Goal: Information Seeking & Learning: Learn about a topic

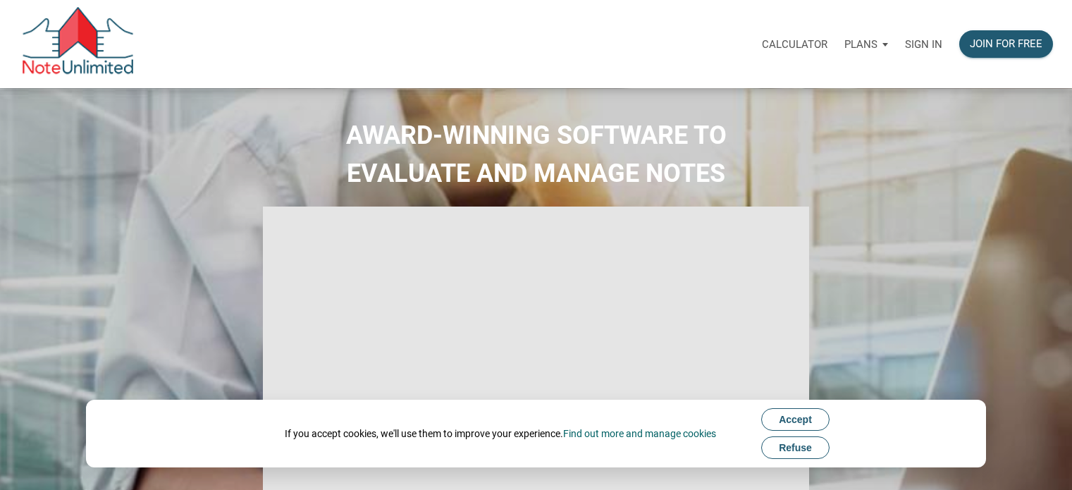
type input "Introduction to new features"
select select
click at [917, 40] on p "Sign in" at bounding box center [923, 44] width 37 height 13
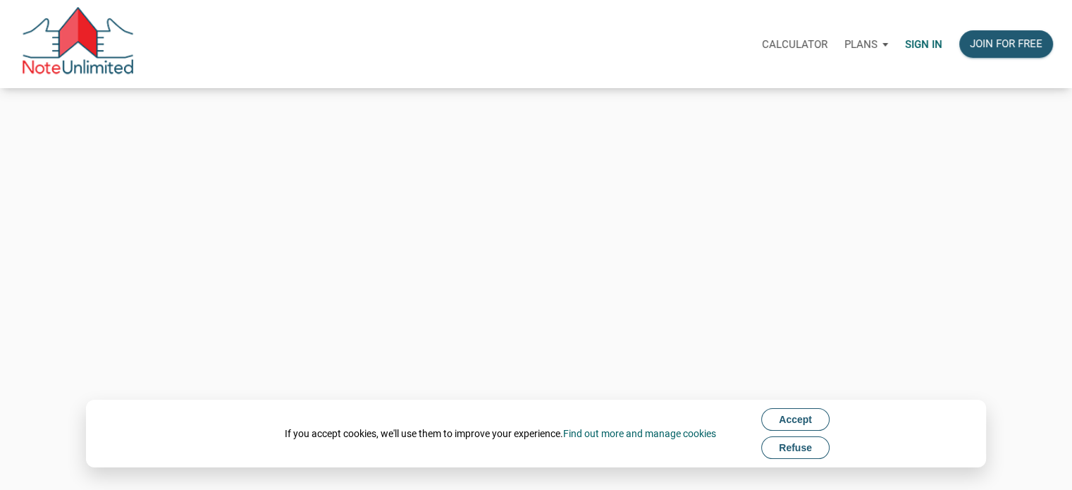
type input "Keith@benchmark-tax.com"
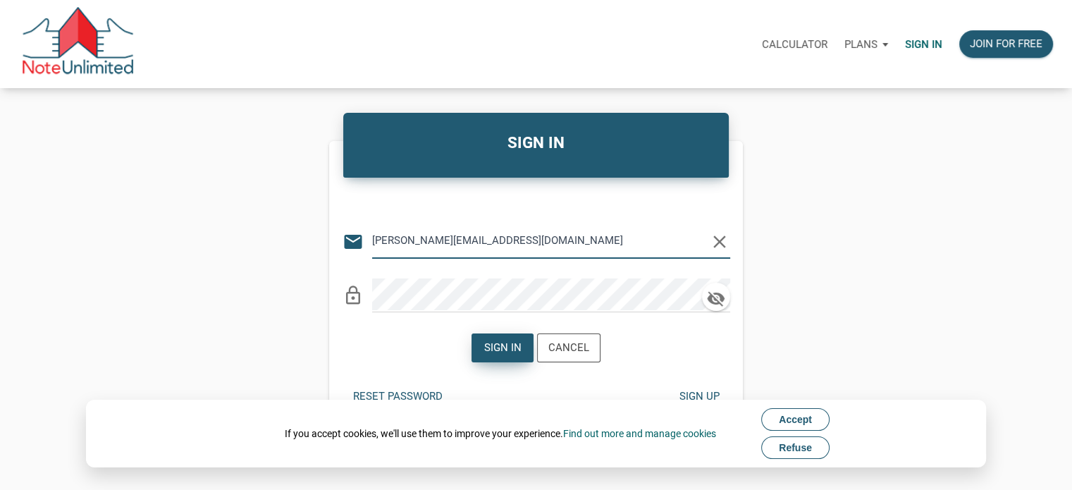
click at [502, 349] on div "Sign in" at bounding box center [502, 348] width 37 height 16
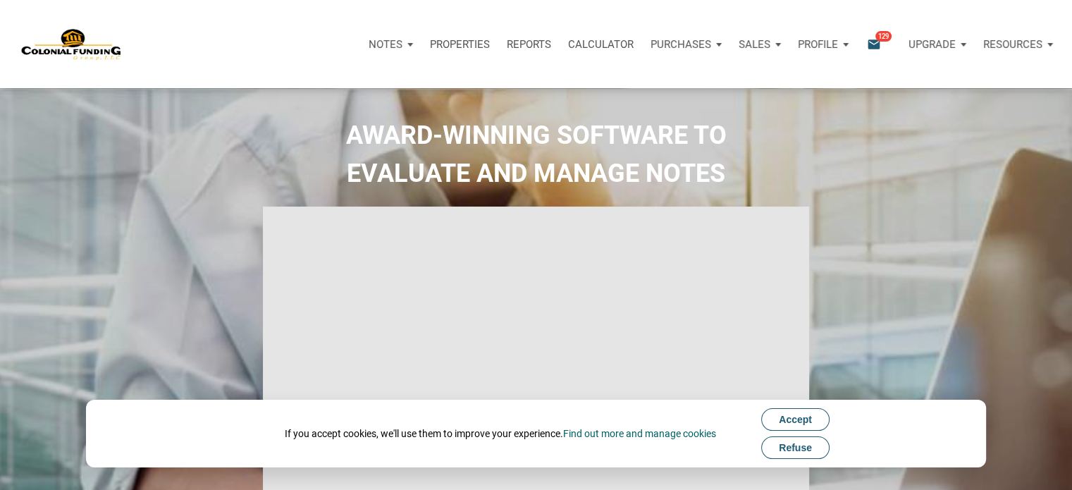
type input "Introduction to new features"
select select
click at [879, 44] on icon "email" at bounding box center [874, 44] width 17 height 16
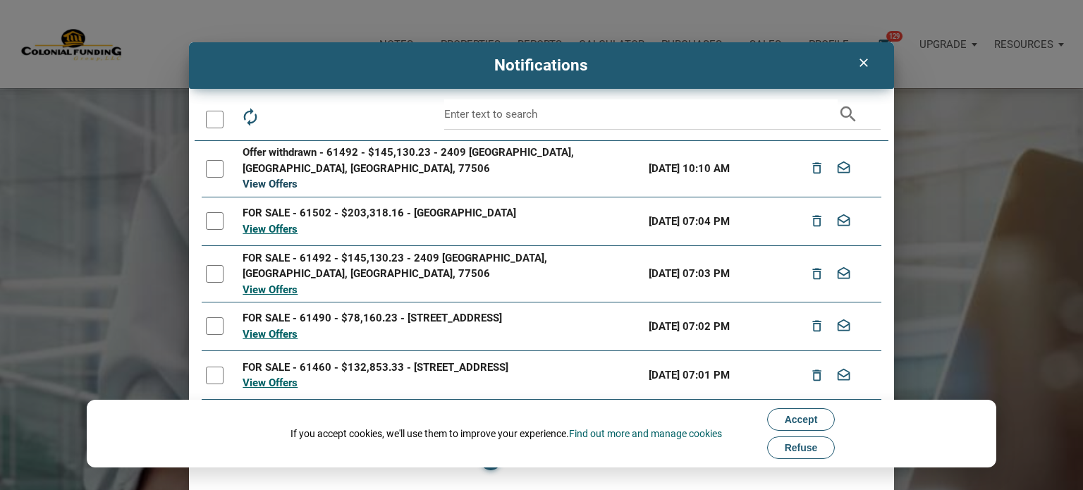
click at [278, 178] on link "View Offers" at bounding box center [269, 184] width 55 height 13
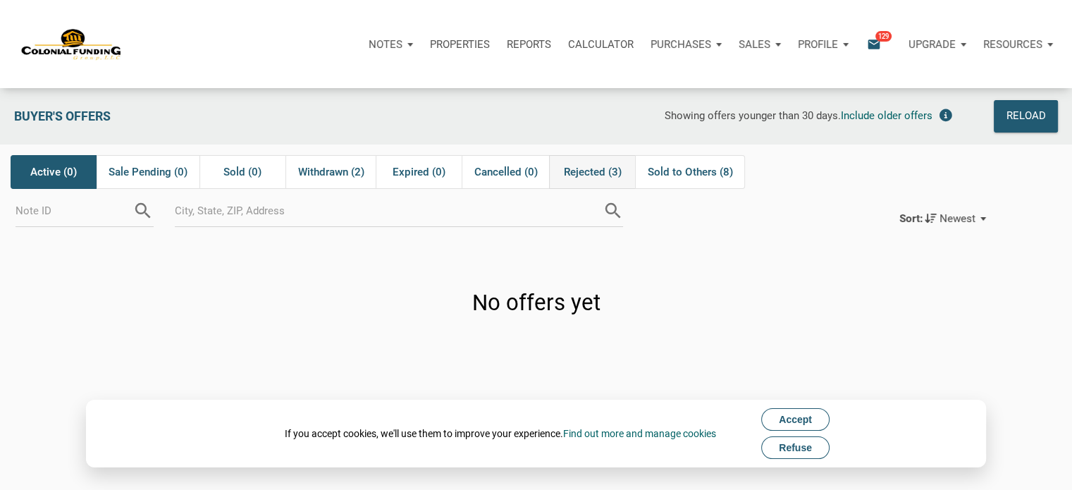
click at [587, 173] on span "Rejected (3)" at bounding box center [593, 172] width 58 height 17
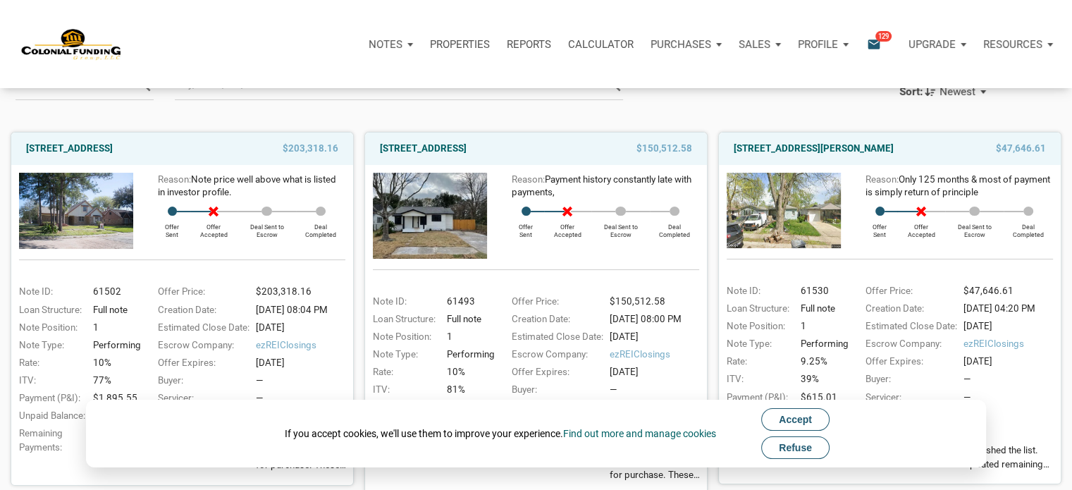
scroll to position [141, 0]
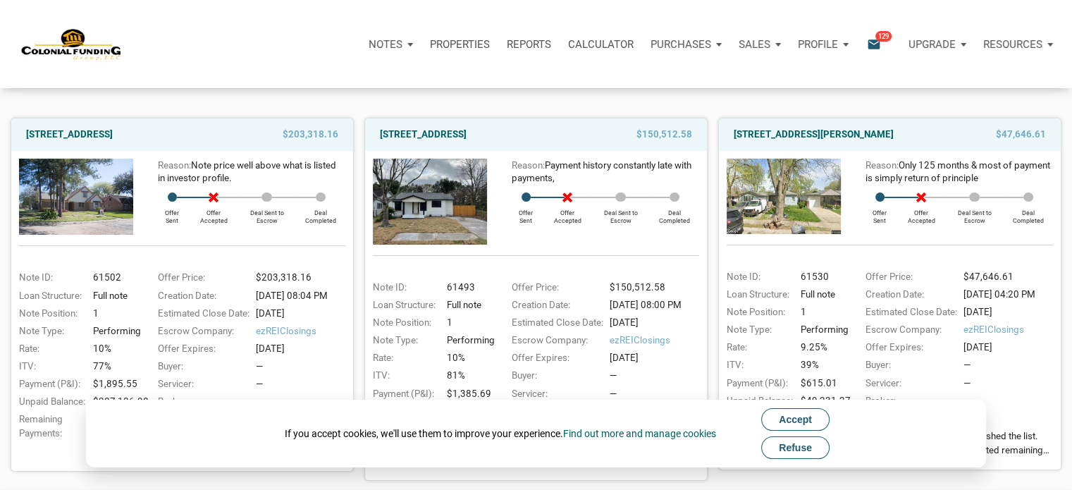
click at [796, 450] on span "Refuse" at bounding box center [795, 447] width 33 height 11
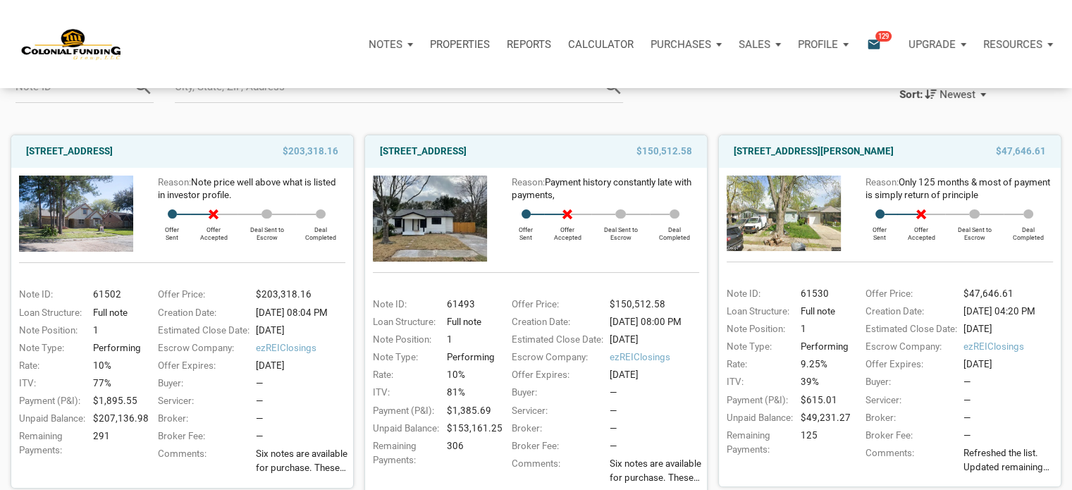
scroll to position [107, 0]
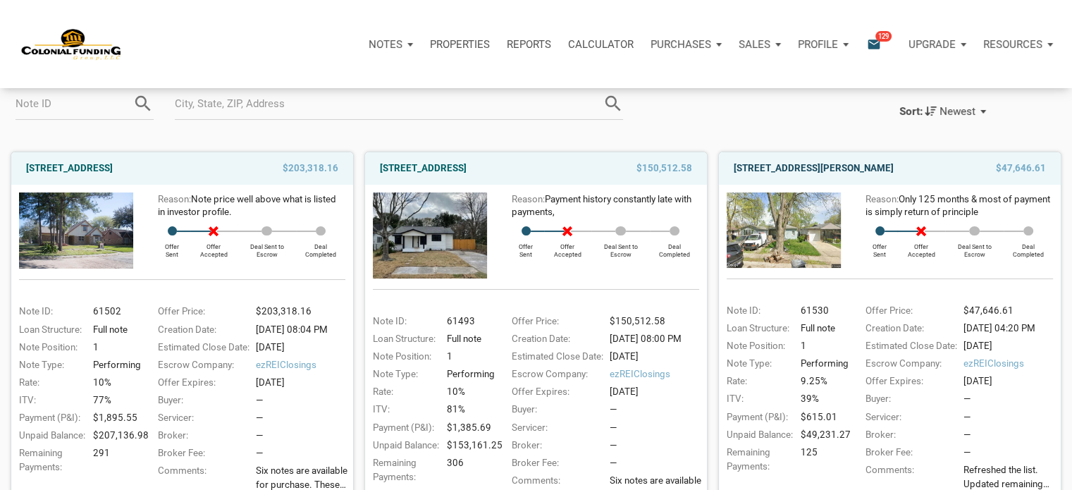
click at [832, 173] on link "3526 East Morris Street, Indianapolis, IN, 46203" at bounding box center [814, 168] width 160 height 17
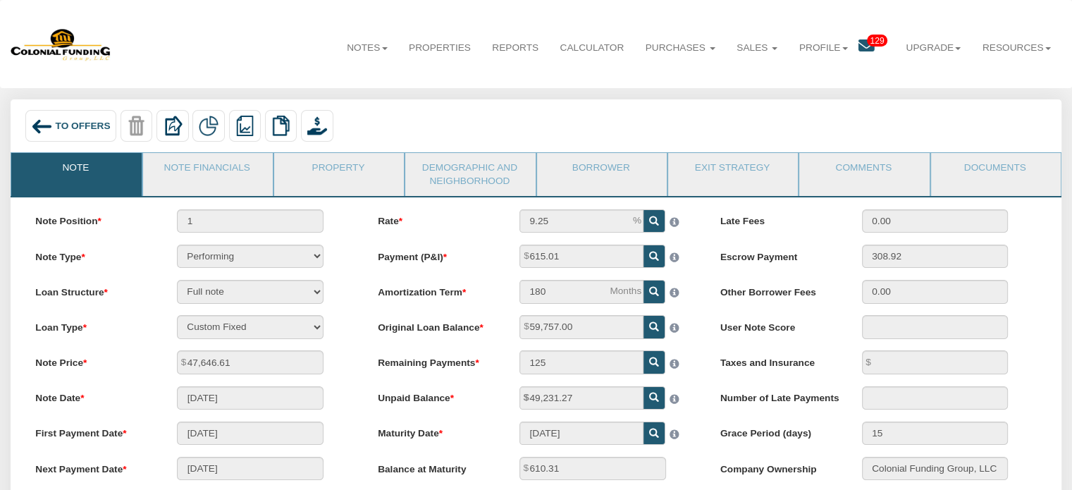
click at [102, 125] on span "To Offers" at bounding box center [83, 126] width 55 height 11
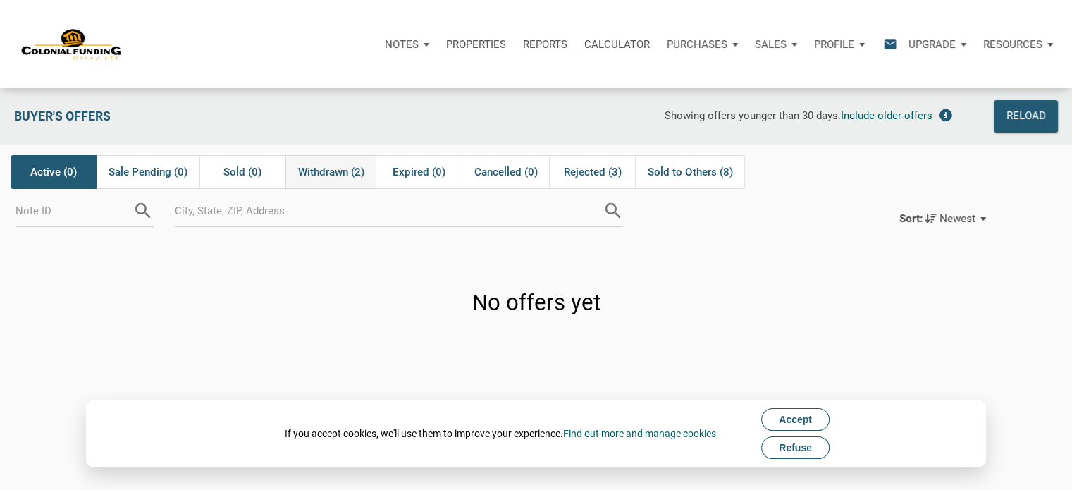
click at [312, 170] on span "Withdrawn (2)" at bounding box center [331, 172] width 66 height 17
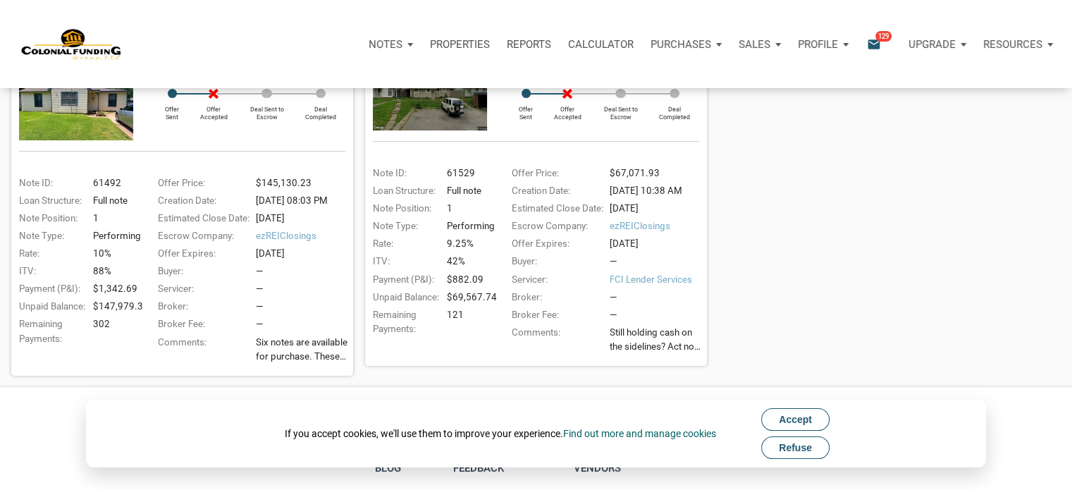
scroll to position [254, 0]
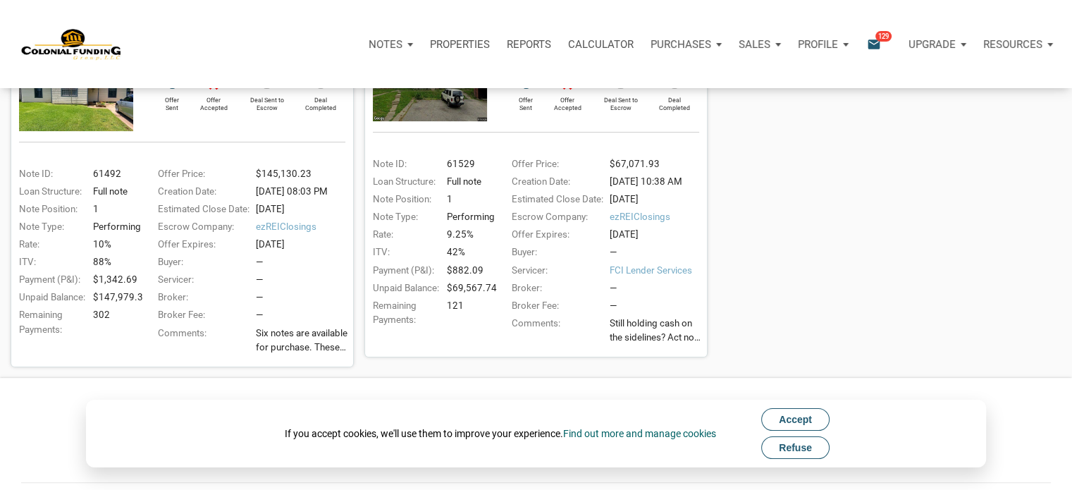
click at [821, 452] on button "Refuse" at bounding box center [795, 447] width 68 height 23
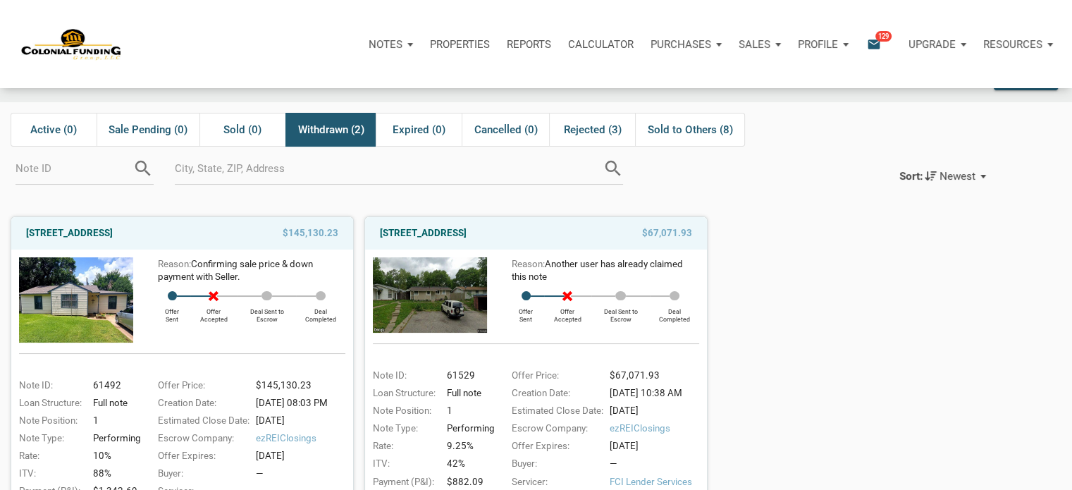
scroll to position [0, 0]
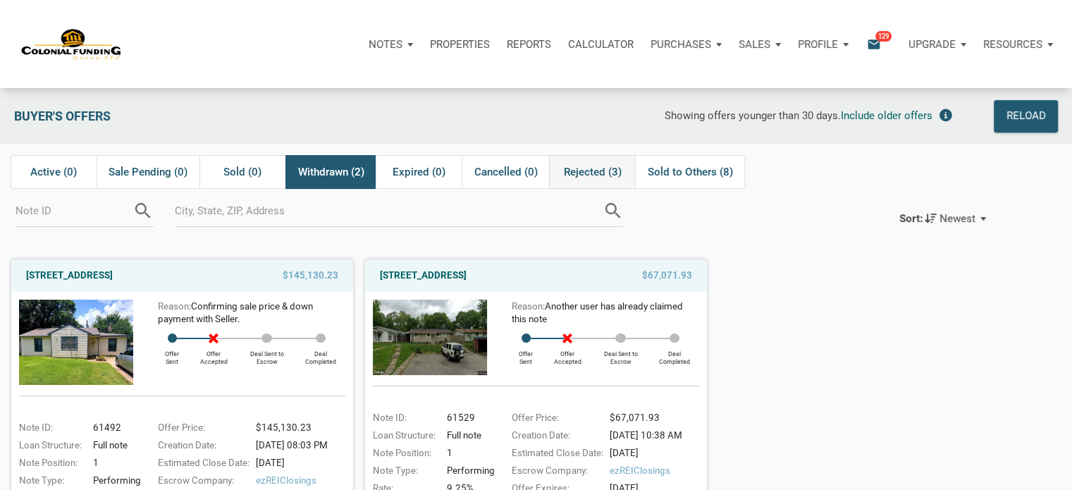
click at [596, 171] on span "Rejected (3)" at bounding box center [593, 172] width 58 height 17
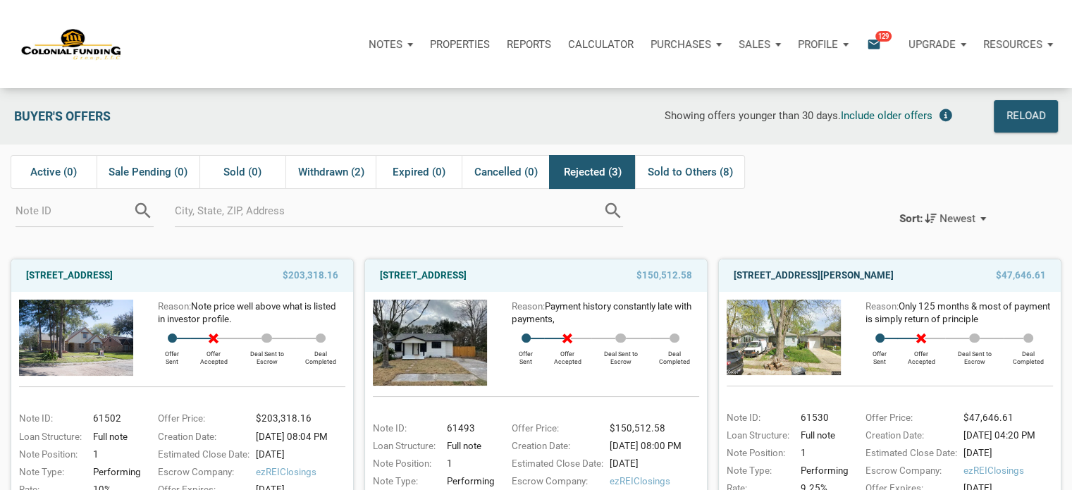
click at [852, 275] on link "3526 East Morris Street, Indianapolis, IN, 46203" at bounding box center [814, 275] width 160 height 17
click at [878, 43] on icon "email" at bounding box center [874, 44] width 17 height 16
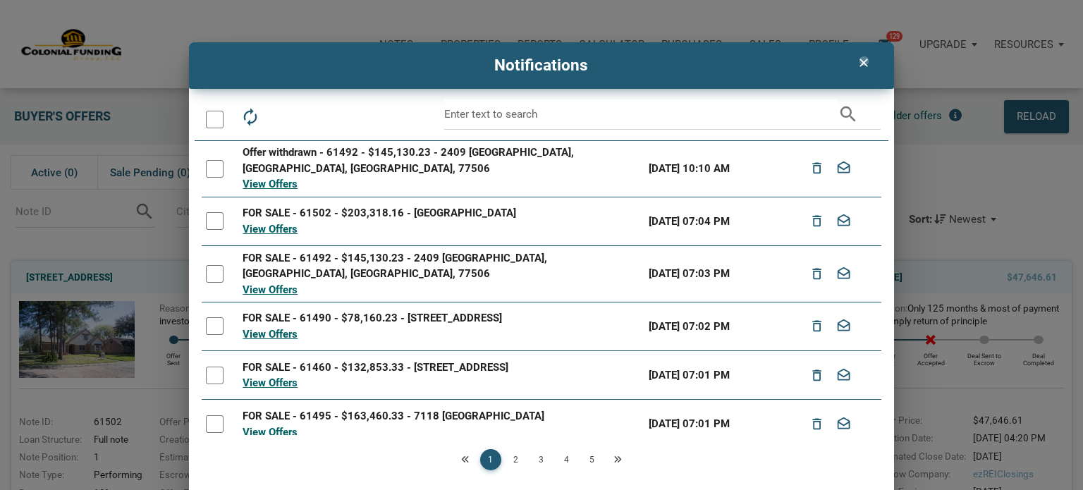
click at [862, 61] on icon "clear" at bounding box center [863, 63] width 17 height 14
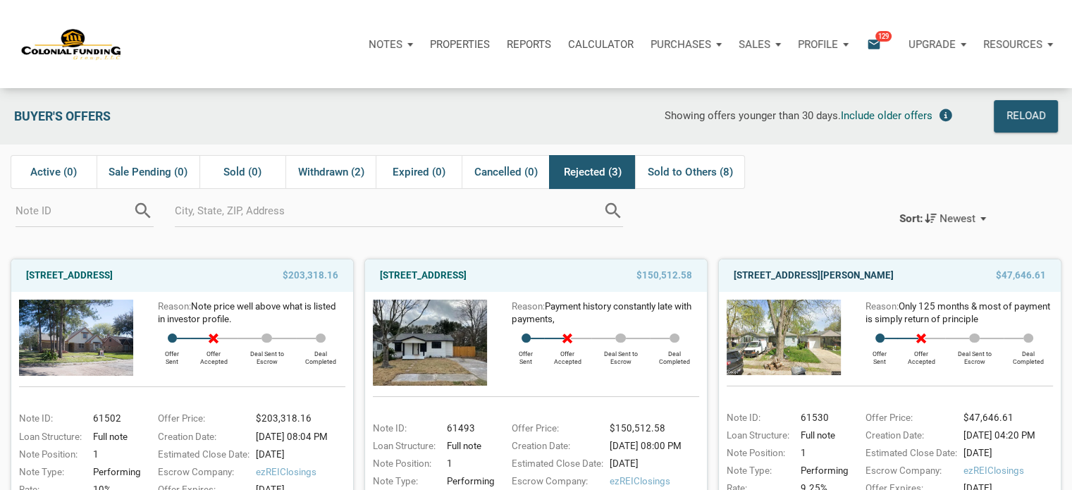
click at [761, 273] on link "3526 East Morris Street, Indianapolis, IN, 46203" at bounding box center [814, 275] width 160 height 17
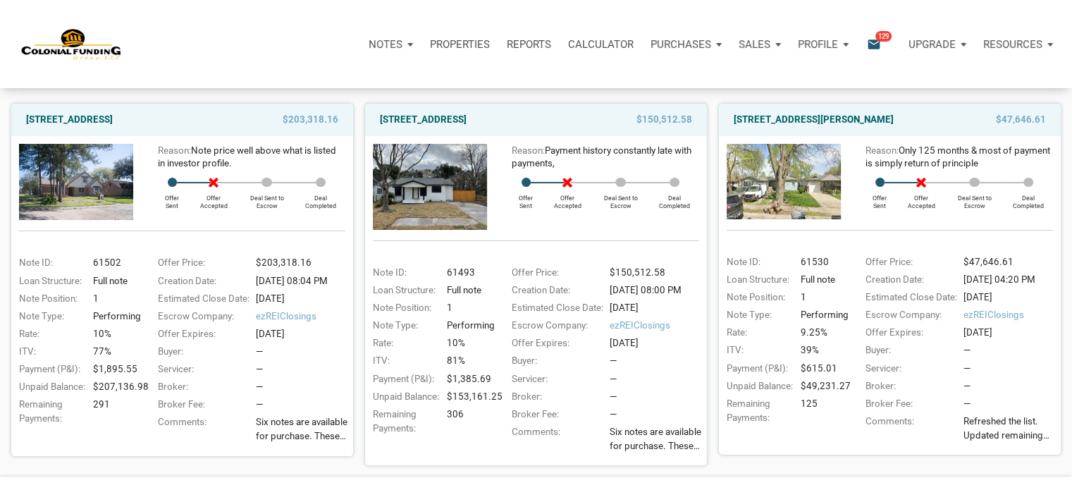
scroll to position [169, 0]
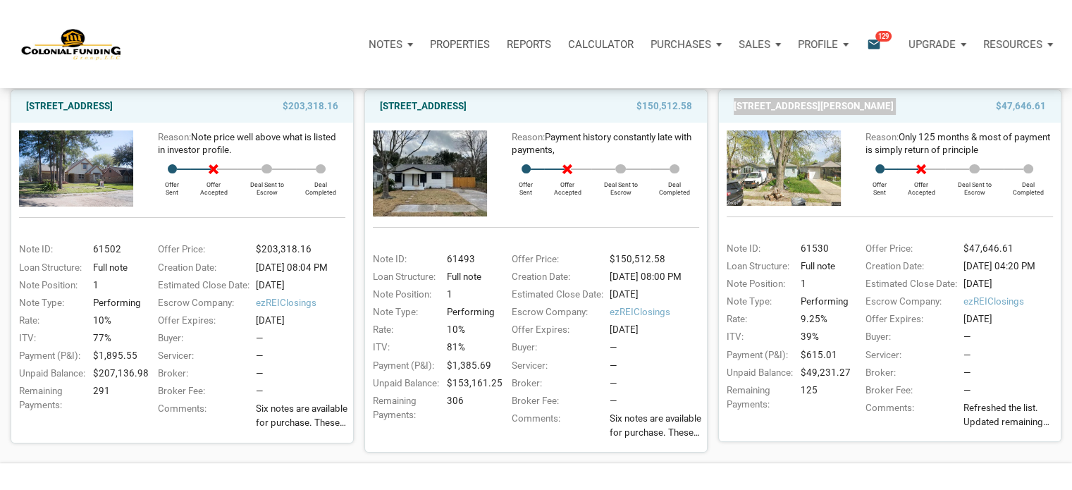
drag, startPoint x: 732, startPoint y: 104, endPoint x: 983, endPoint y: 121, distance: 250.8
click at [983, 121] on div "3526 East Morris Street, Indianapolis, IN, 46203 $47,646.61" at bounding box center [890, 106] width 342 height 32
copy link "3526 East Morris Street, Indianapolis, IN, 46203"
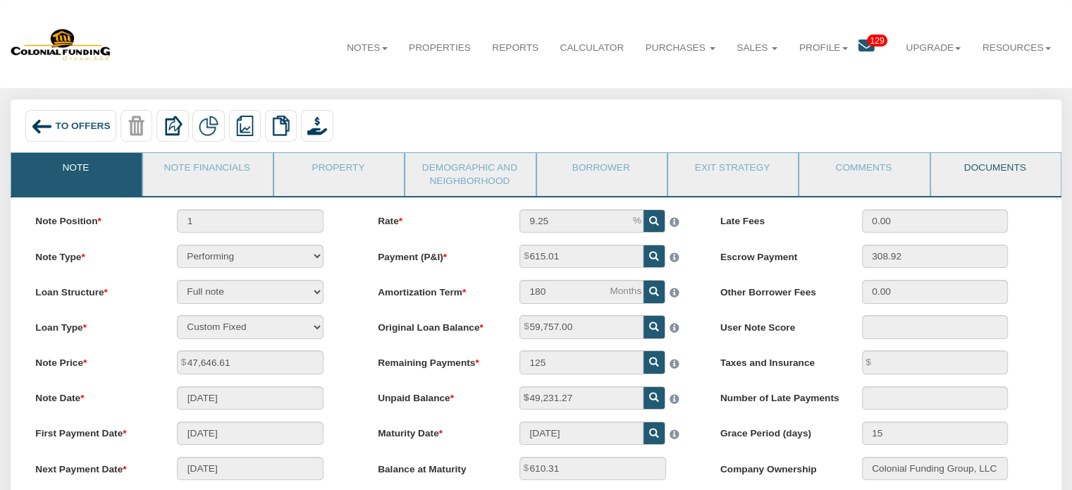
click at [982, 171] on link "Documents" at bounding box center [995, 170] width 128 height 35
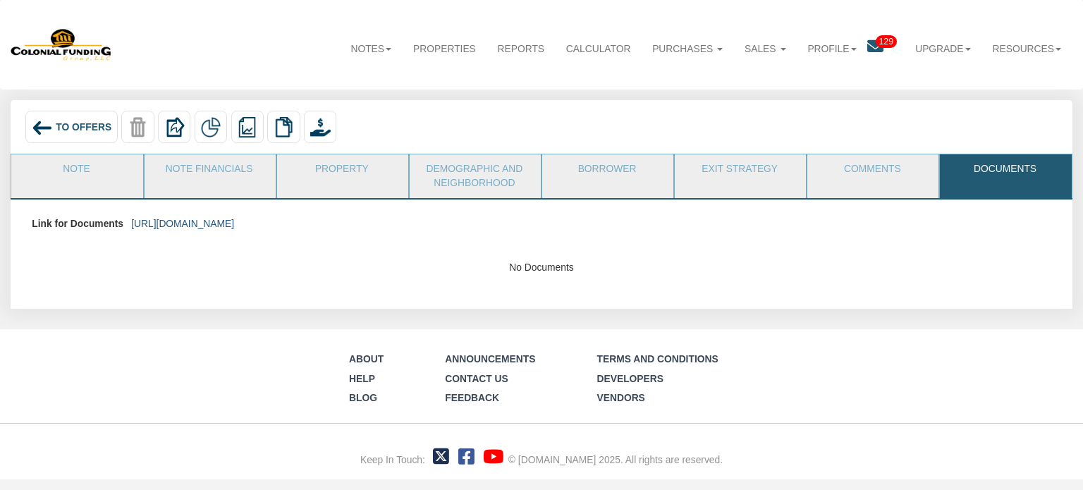
click at [234, 221] on link "[URL][DOMAIN_NAME]" at bounding box center [182, 223] width 103 height 11
click at [209, 172] on link "Note Financials" at bounding box center [210, 171] width 130 height 35
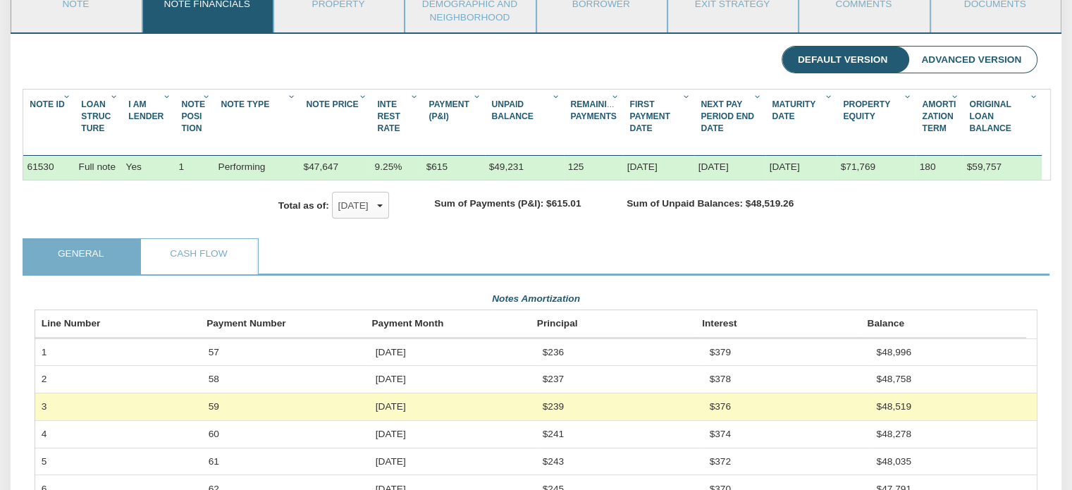
scroll to position [161, 0]
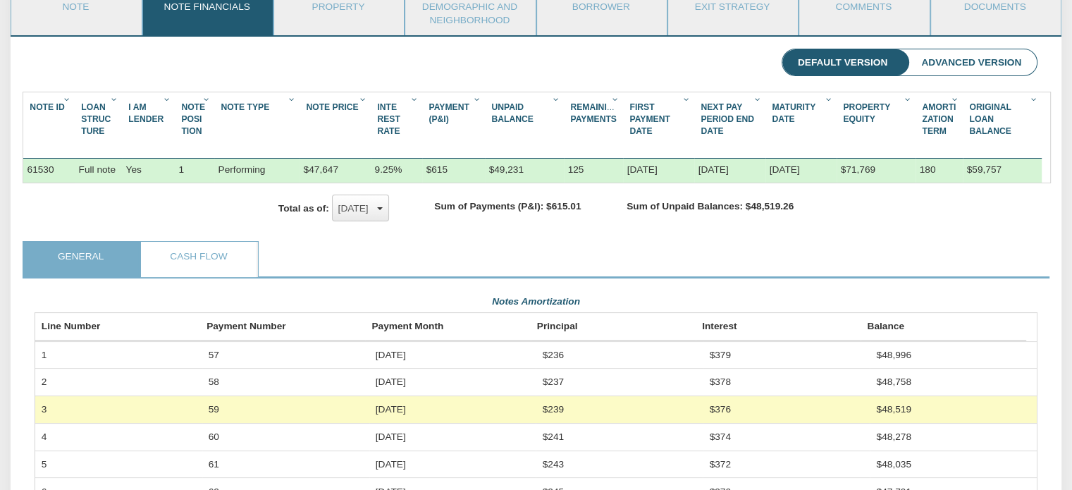
click at [380, 219] on div "[DATE]" at bounding box center [360, 208] width 44 height 21
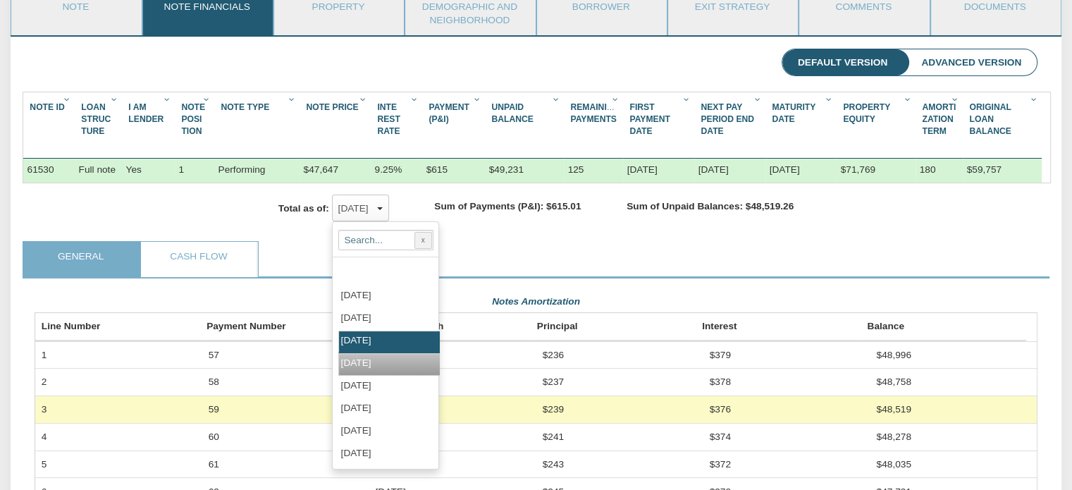
click at [355, 367] on div "[DATE]" at bounding box center [436, 364] width 196 height 23
checkbox input "false"
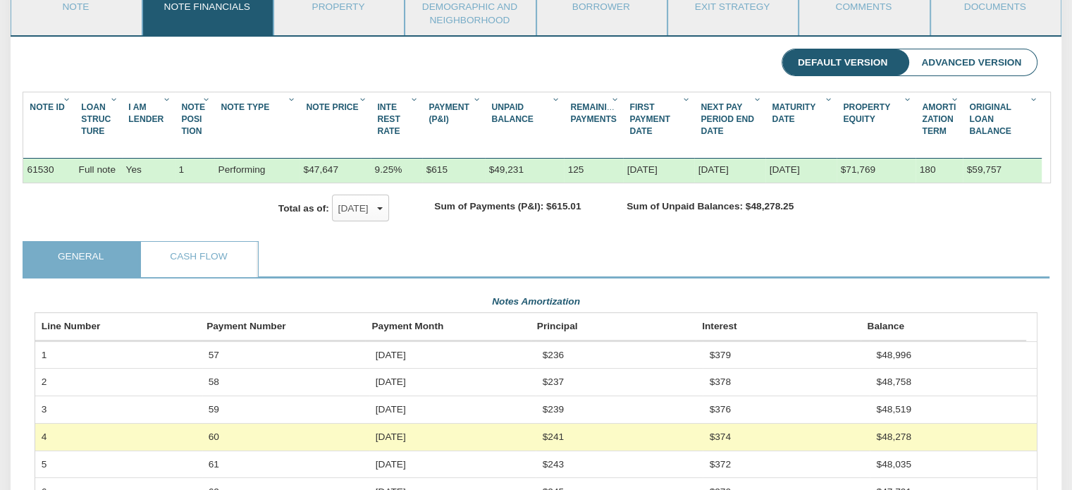
scroll to position [252, 1002]
click at [383, 219] on div "[DATE]" at bounding box center [360, 208] width 44 height 21
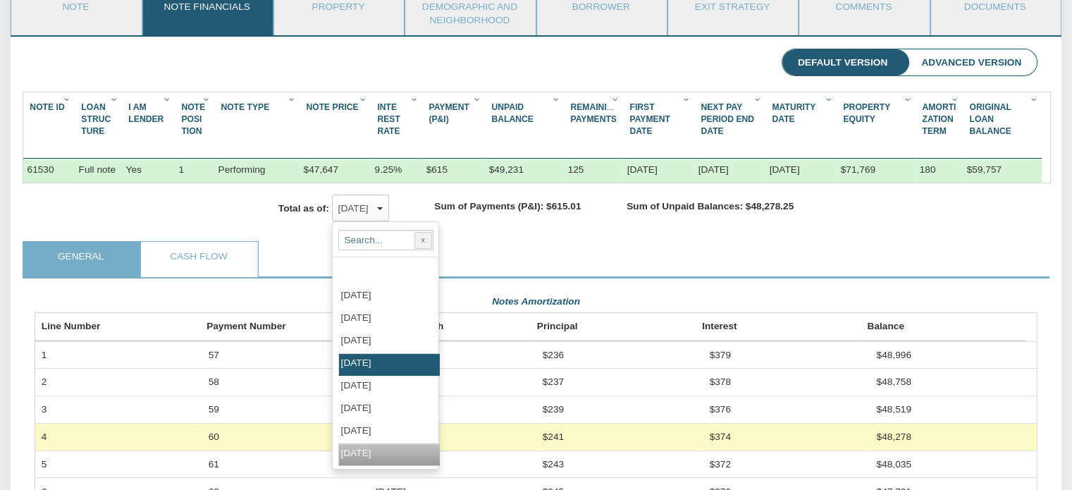
click at [375, 458] on label "[DATE]" at bounding box center [366, 453] width 51 height 11
checkbox input "false"
checkbox input "true"
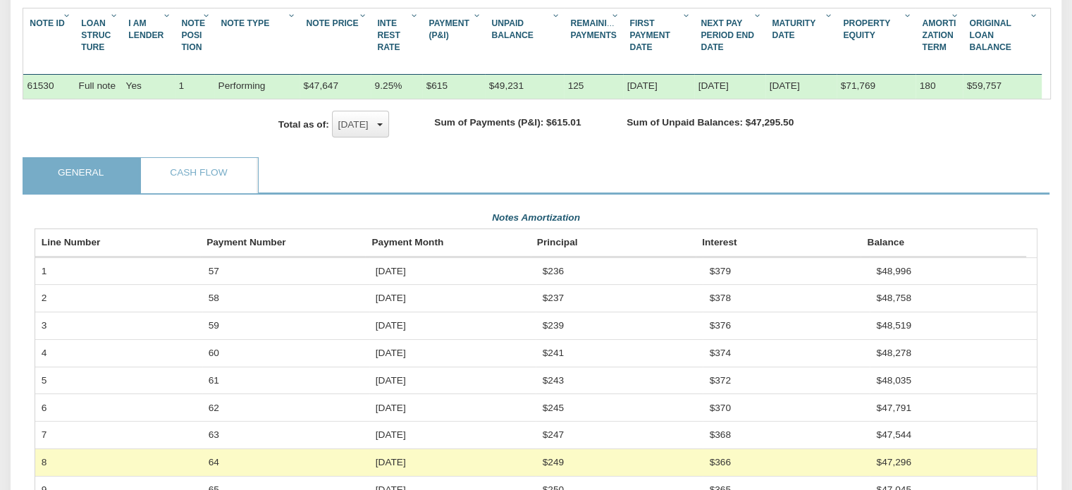
click at [383, 126] on span "button" at bounding box center [380, 124] width 6 height 3
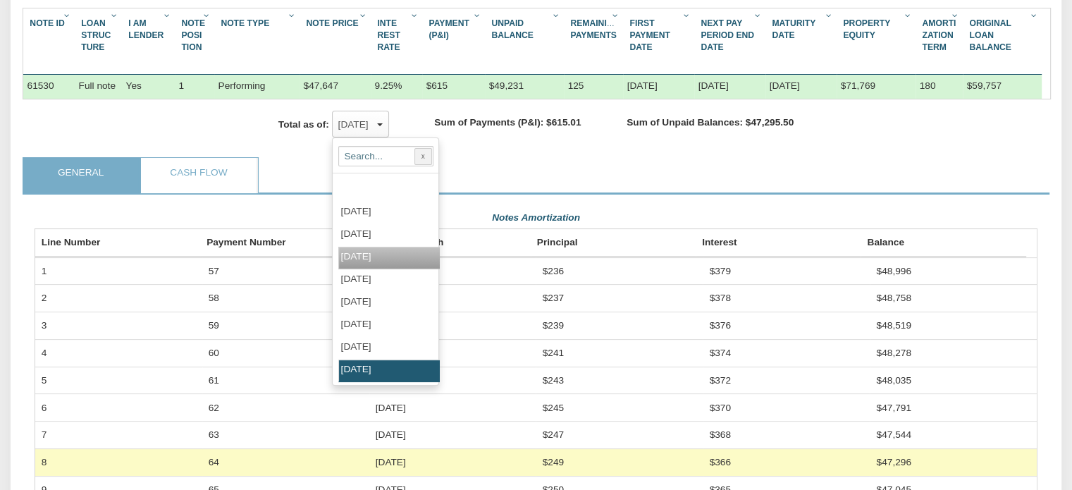
click at [369, 262] on span "[DATE]" at bounding box center [356, 256] width 30 height 11
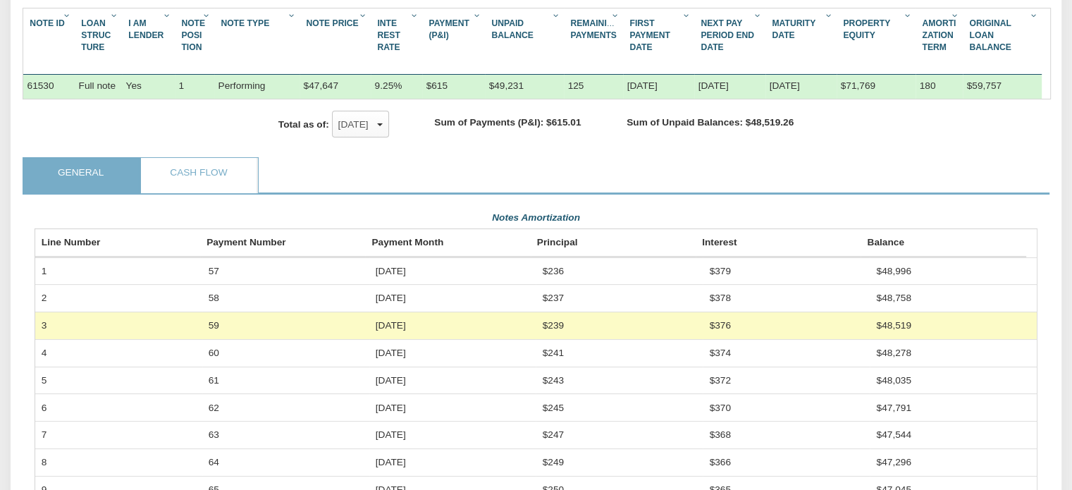
click at [369, 177] on ul "General Cash Flow" at bounding box center [536, 175] width 1027 height 37
